Goal: Transaction & Acquisition: Purchase product/service

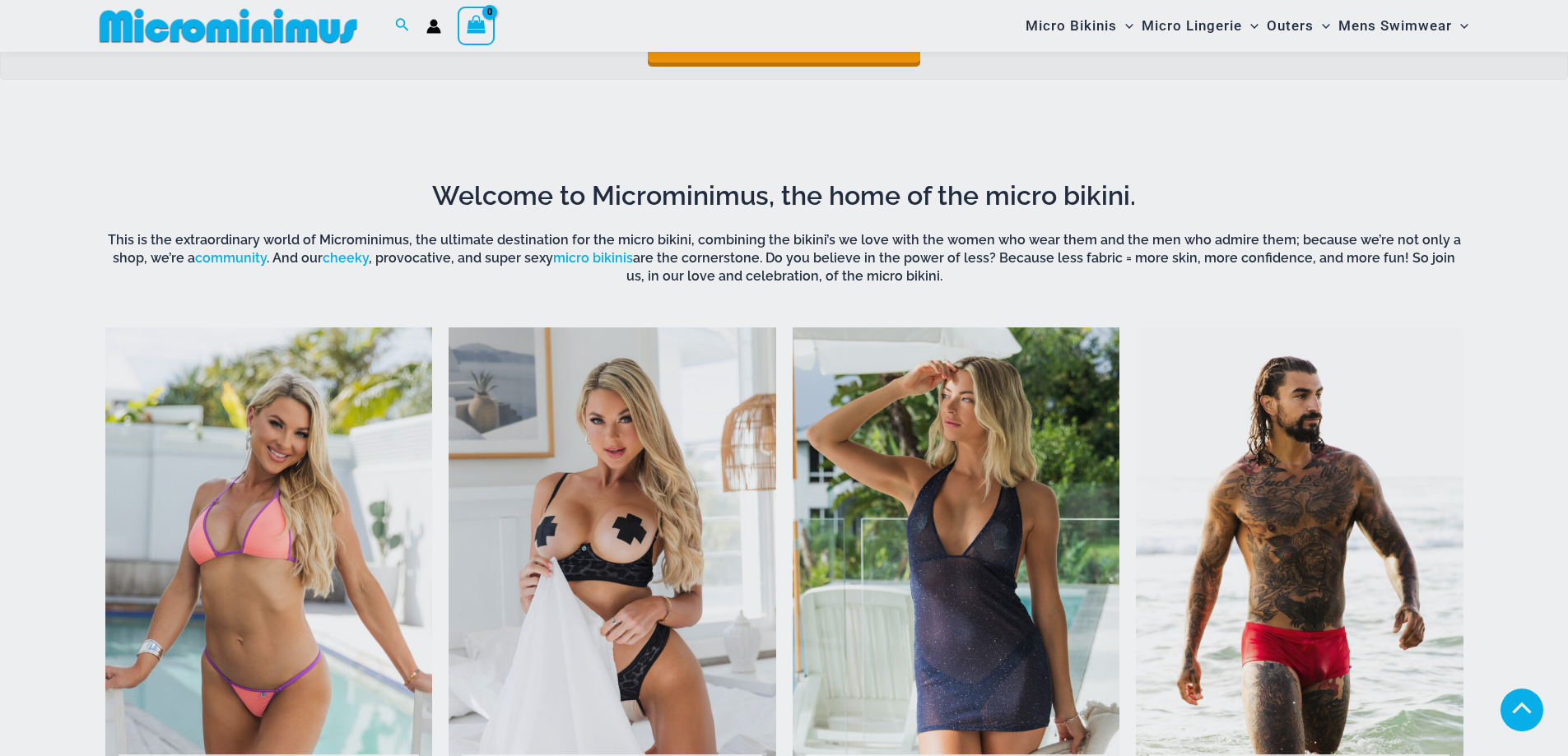
scroll to position [1483, 0]
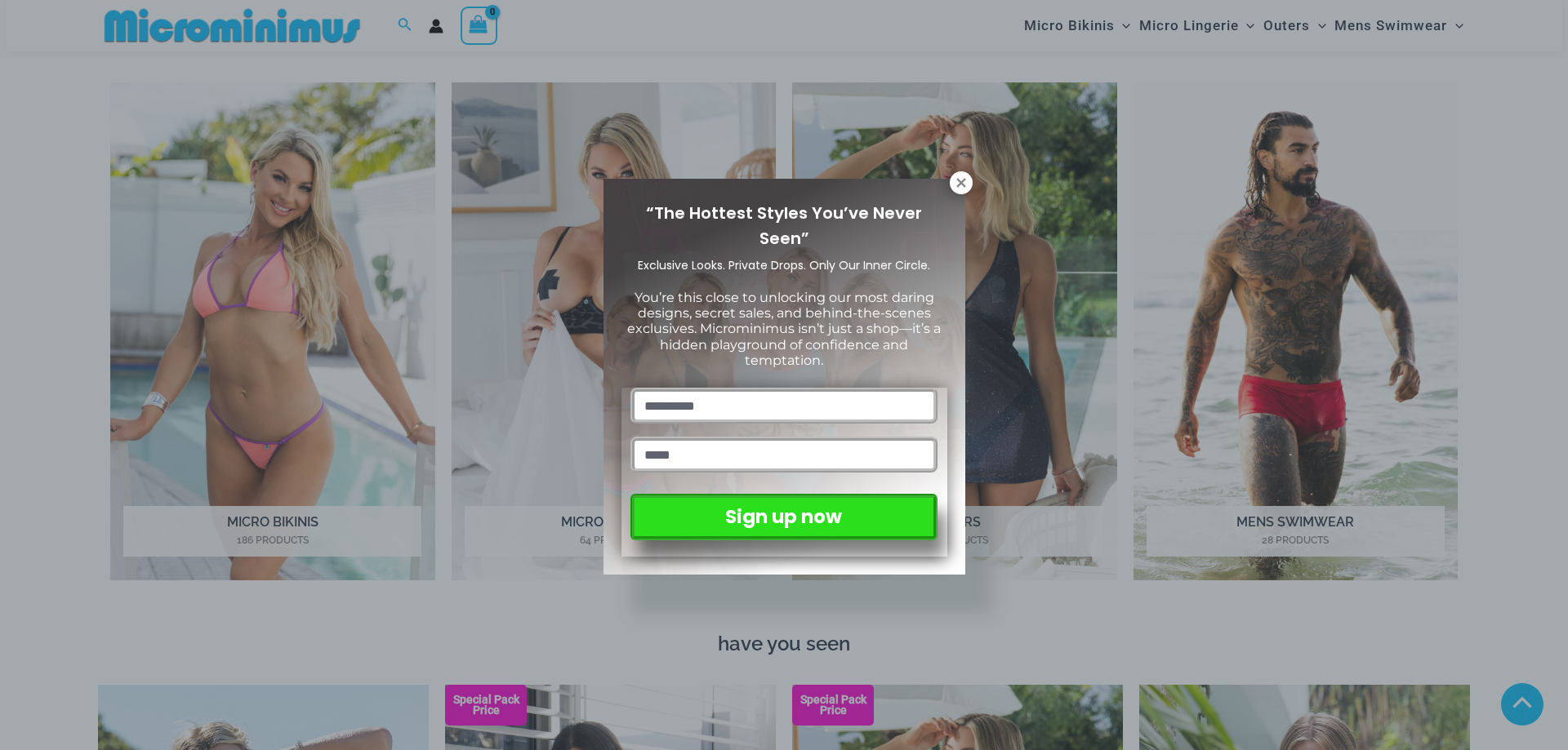
drag, startPoint x: 1561, startPoint y: 43, endPoint x: 1545, endPoint y: 177, distance: 135.0
click at [963, 178] on icon at bounding box center [961, 183] width 15 height 15
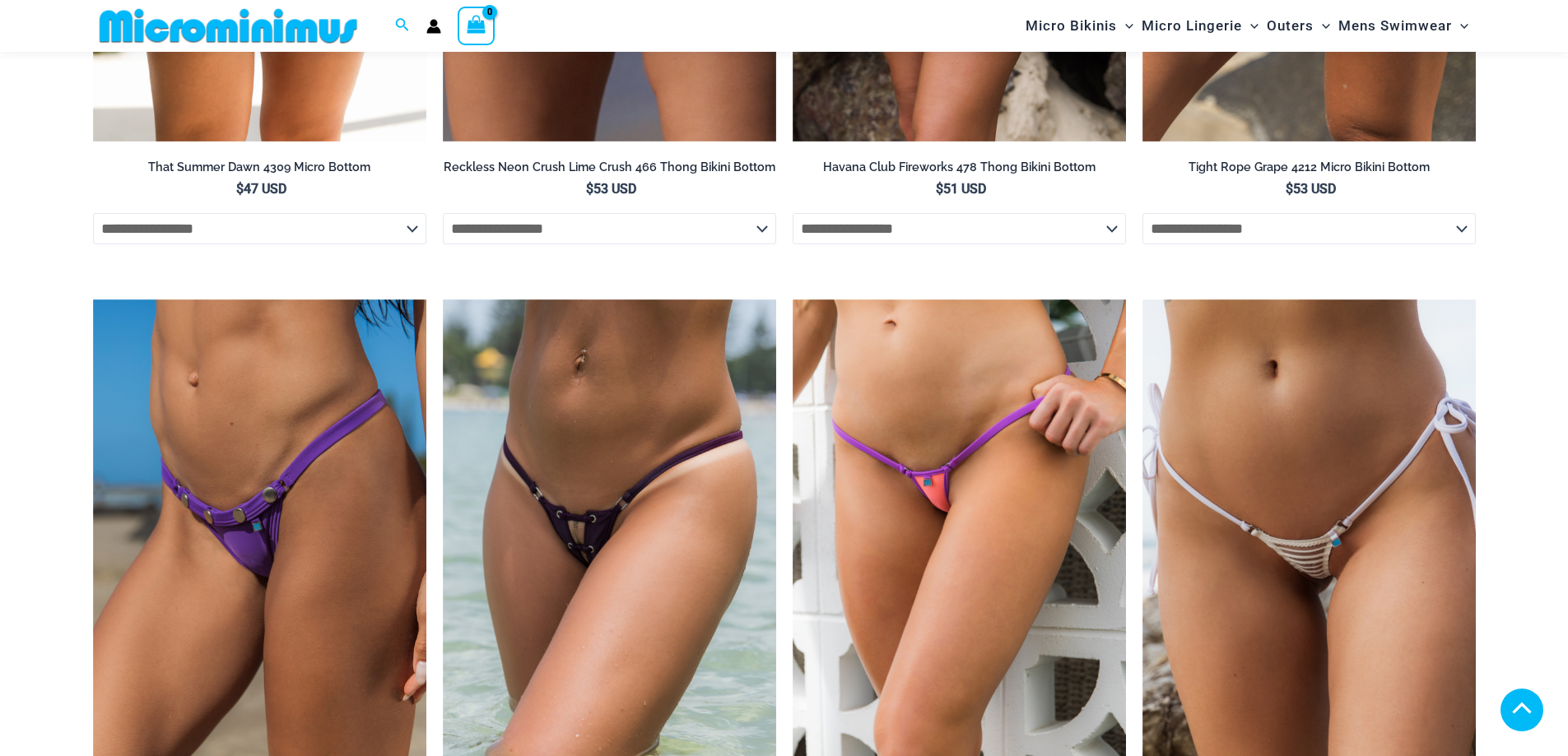
scroll to position [5310, 0]
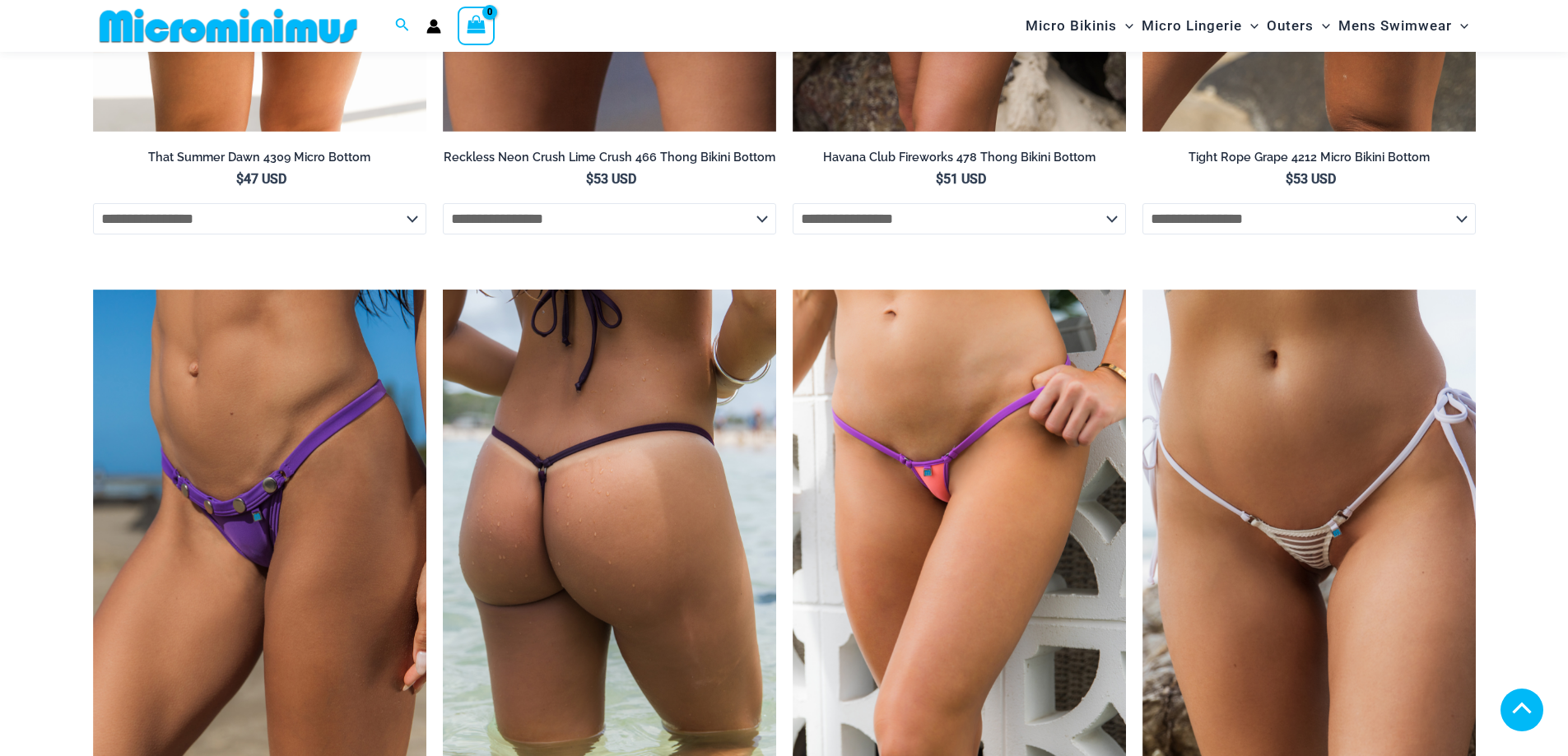
click at [582, 438] on img at bounding box center [609, 539] width 333 height 500
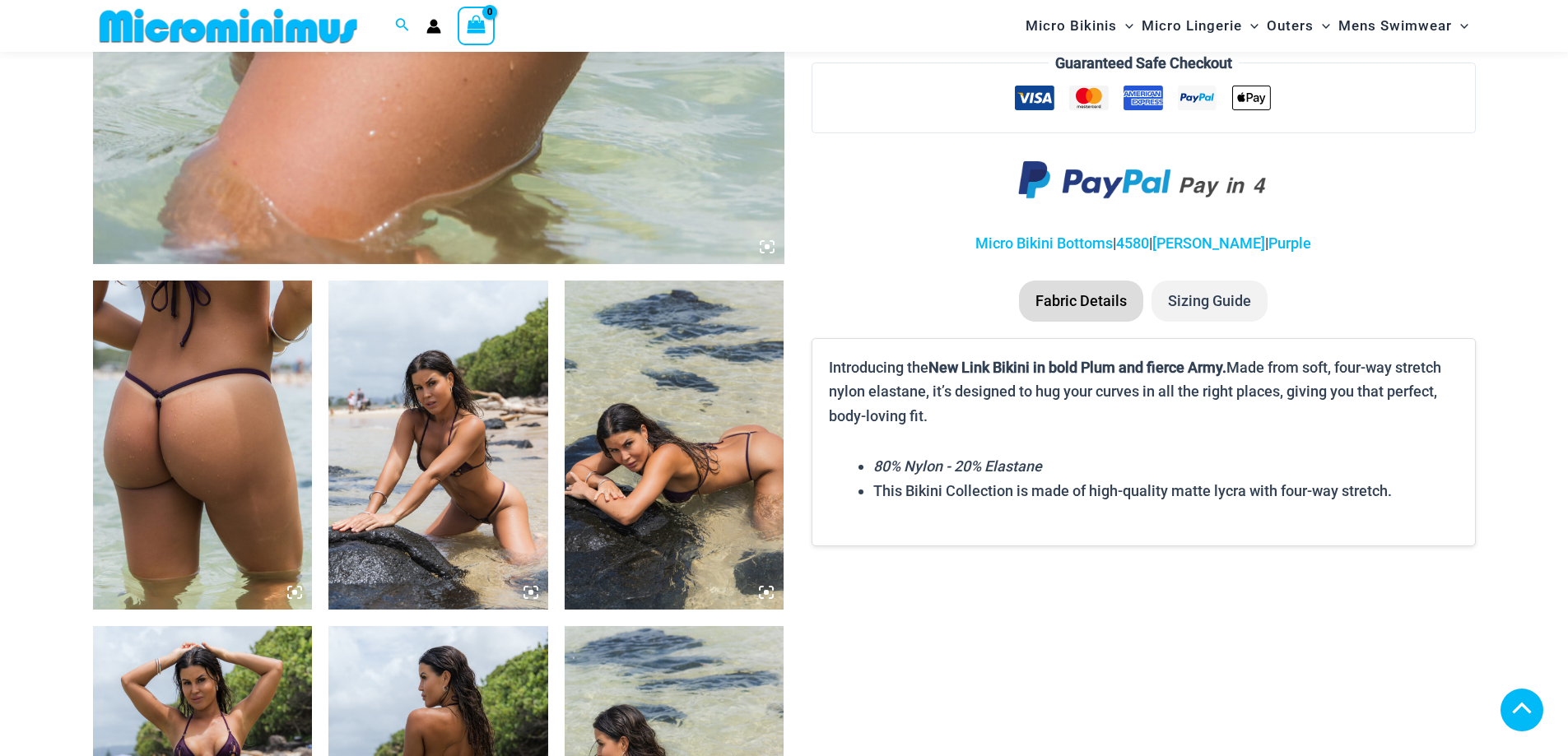
scroll to position [1105, 0]
